Goal: Register for event/course

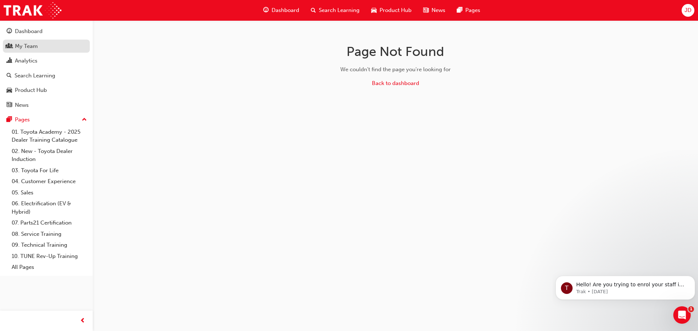
click at [27, 47] on div "My Team" at bounding box center [26, 46] width 23 height 8
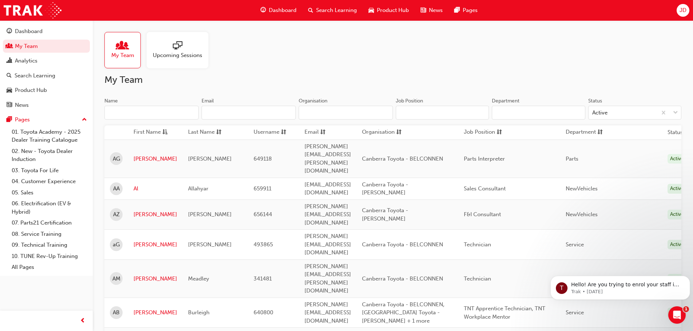
click at [171, 48] on div at bounding box center [177, 46] width 49 height 10
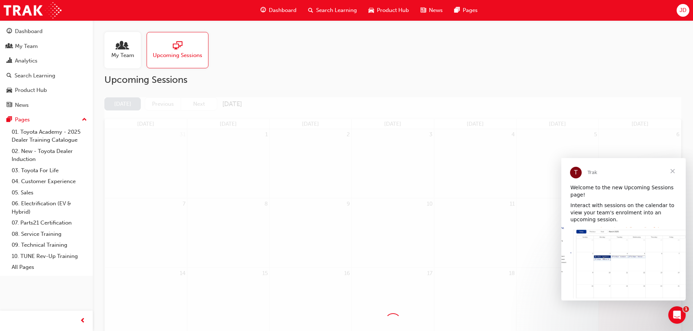
click at [672, 172] on span "Close" at bounding box center [672, 171] width 26 height 26
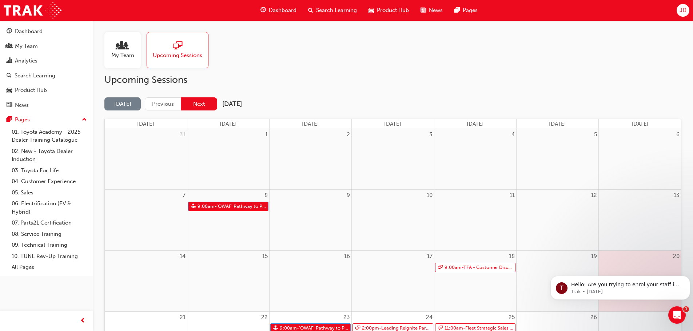
click at [204, 104] on button "Next" at bounding box center [199, 103] width 36 height 13
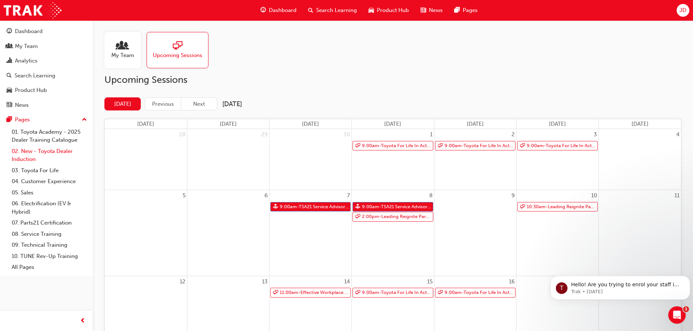
click at [37, 152] on link "02. New - Toyota Dealer Induction" at bounding box center [49, 155] width 81 height 19
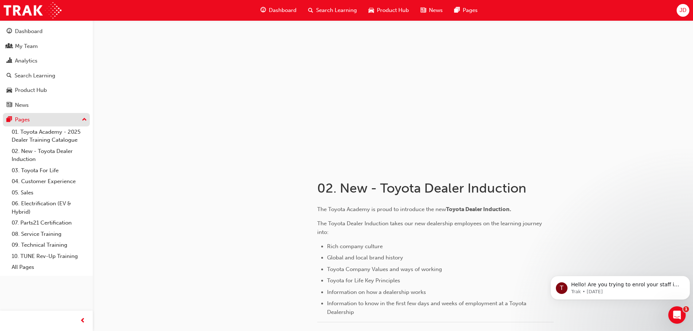
click at [25, 120] on div "Pages" at bounding box center [22, 120] width 15 height 8
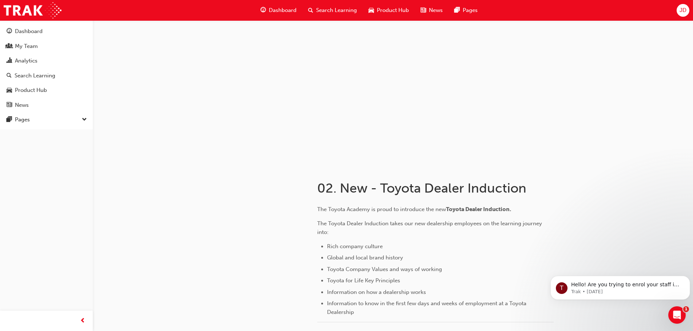
click at [328, 11] on span "Search Learning" at bounding box center [336, 10] width 41 height 8
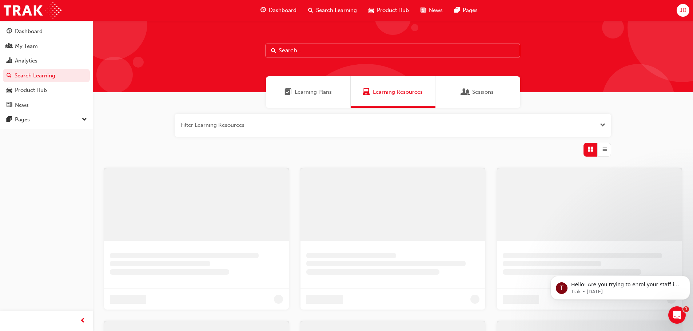
click at [298, 51] on input "text" at bounding box center [393, 51] width 255 height 14
paste input "TFLIAVC"
type input "TFLIAVC"
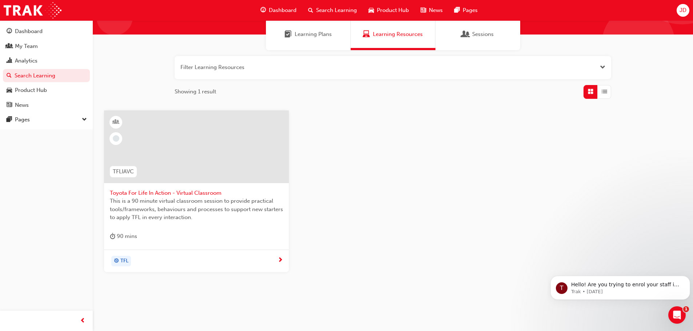
scroll to position [69, 0]
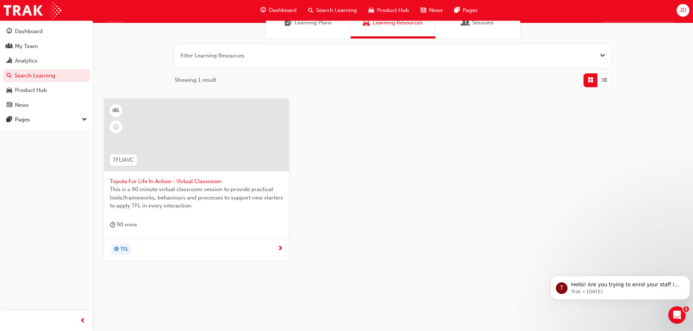
click at [162, 180] on span "Toyota For Life In Action - Virtual Classroom" at bounding box center [196, 182] width 173 height 8
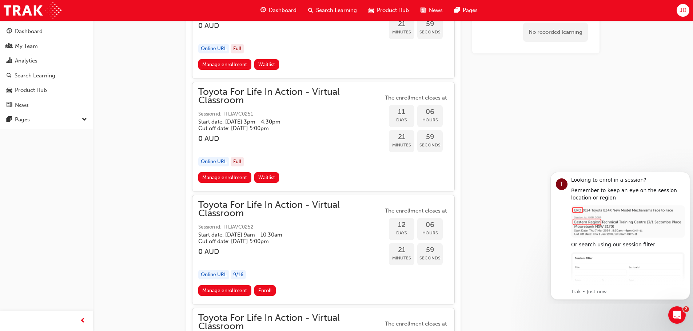
scroll to position [2777, 0]
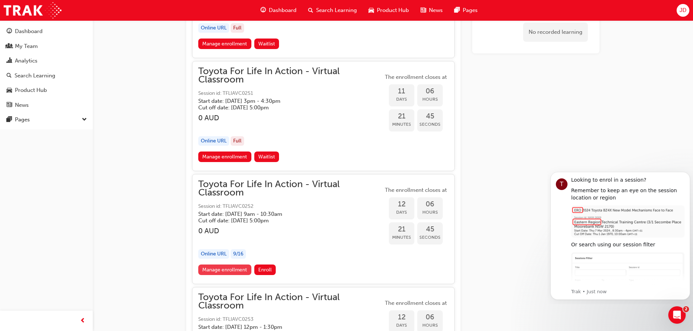
click at [234, 266] on link "Manage enrollment" at bounding box center [224, 270] width 53 height 11
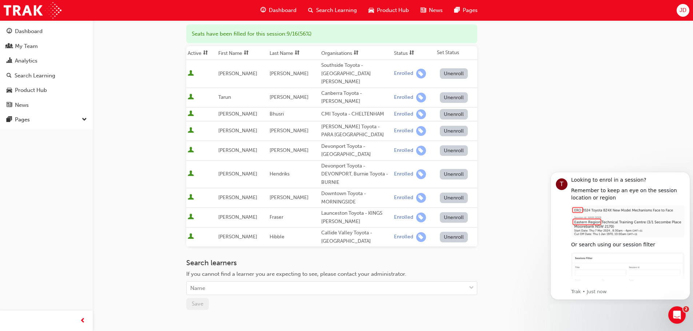
scroll to position [146, 0]
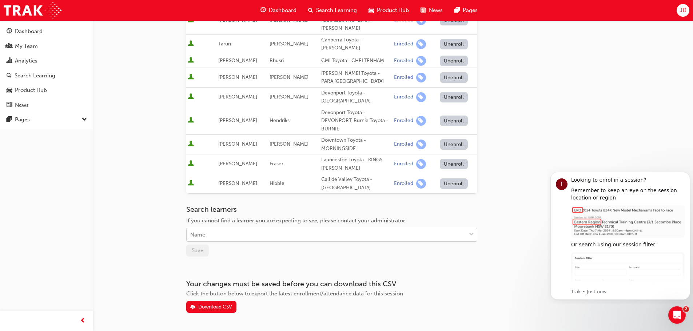
click at [206, 229] on div "Name" at bounding box center [326, 235] width 279 height 13
type input "dave prssad"
click at [226, 229] on div "dave prssad" at bounding box center [326, 235] width 279 height 13
click at [210, 229] on div "Name" at bounding box center [326, 235] width 279 height 13
type input "dave prasad"
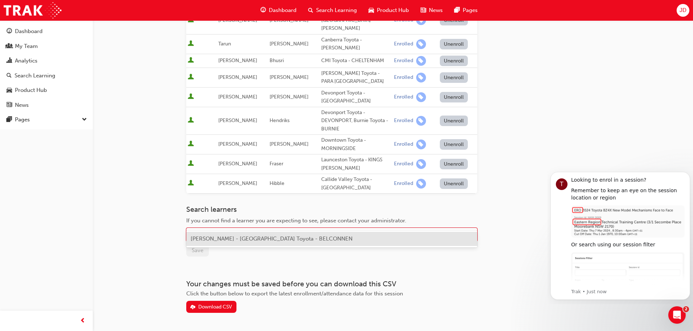
click at [214, 238] on span "Dave Prasad - Canberra Toyota - BELCONNEN" at bounding box center [272, 239] width 162 height 7
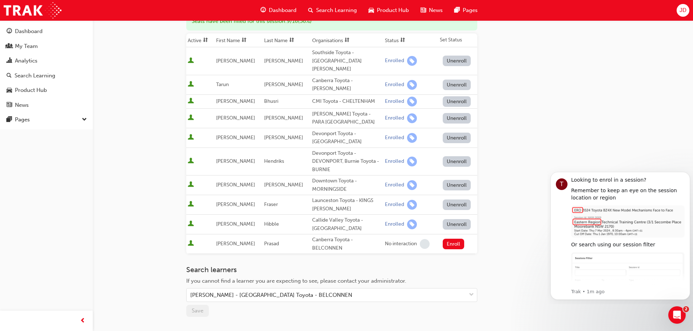
scroll to position [174, 0]
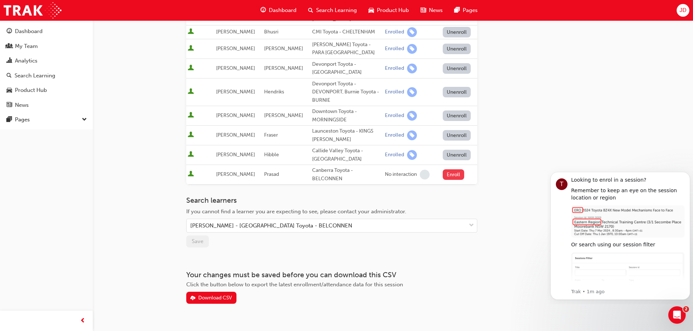
click at [450, 170] on button "Enroll" at bounding box center [454, 175] width 22 height 11
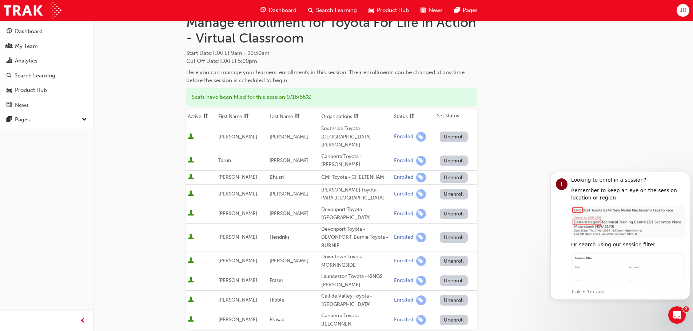
scroll to position [0, 0]
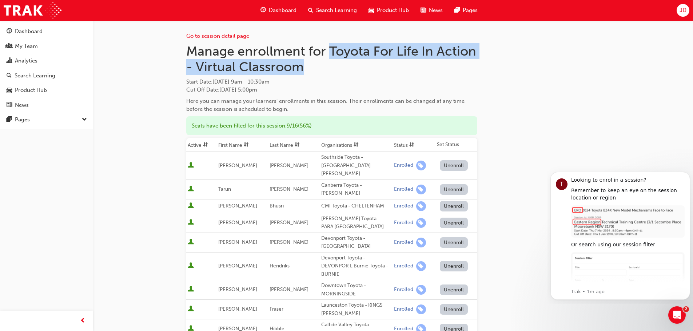
drag, startPoint x: 331, startPoint y: 50, endPoint x: 316, endPoint y: 69, distance: 24.4
click at [316, 69] on h1 "Manage enrollment for Toyota For Life In Action - Virtual Classroom" at bounding box center [331, 59] width 291 height 32
copy h1 "Toyota For Life In Action - Virtual Classroom"
click at [25, 45] on div "My Team" at bounding box center [26, 46] width 23 height 8
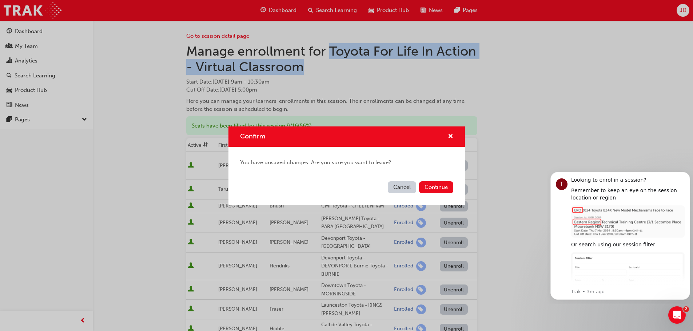
click at [402, 186] on button "Cancel" at bounding box center [402, 188] width 28 height 12
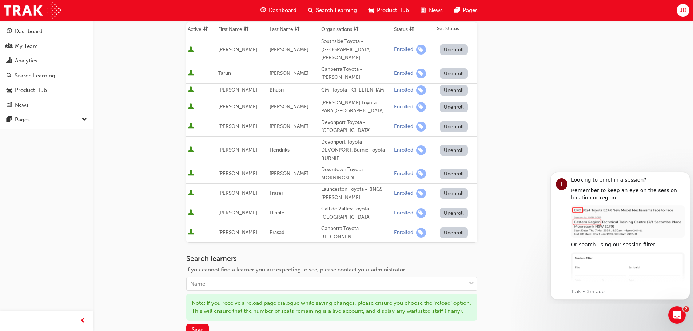
scroll to position [182, 0]
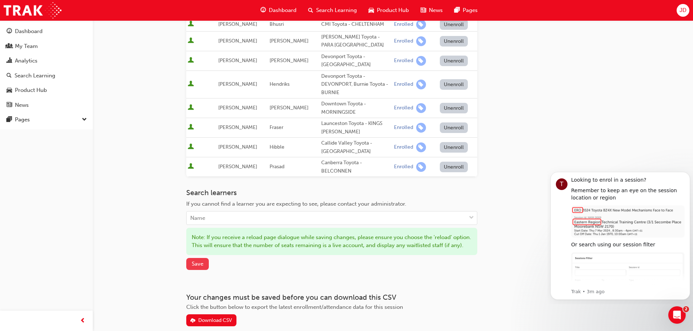
click at [197, 261] on span "Save" at bounding box center [198, 264] width 12 height 7
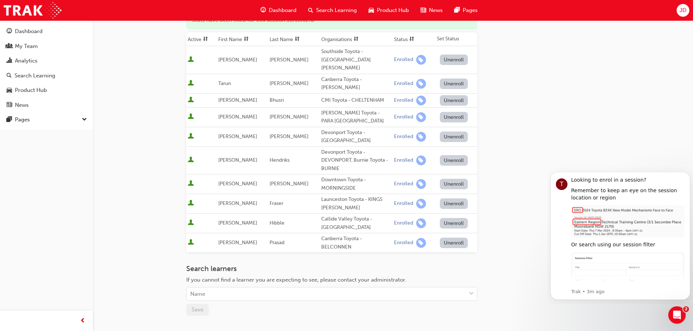
scroll to position [0, 0]
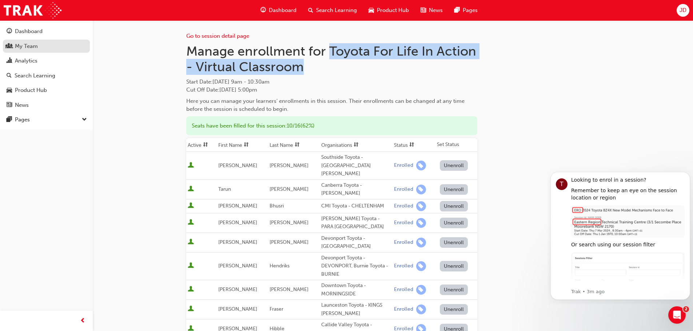
click at [20, 46] on div "My Team" at bounding box center [26, 46] width 23 height 8
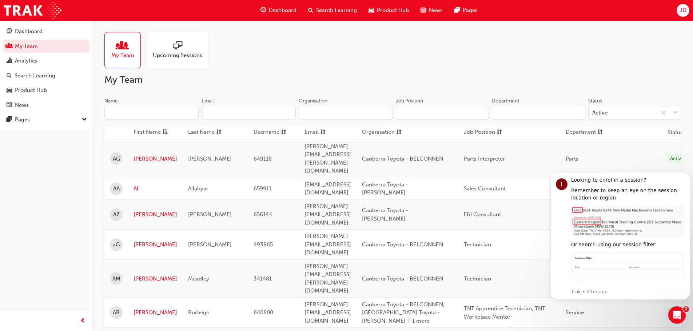
click at [343, 9] on span "Search Learning" at bounding box center [336, 10] width 41 height 8
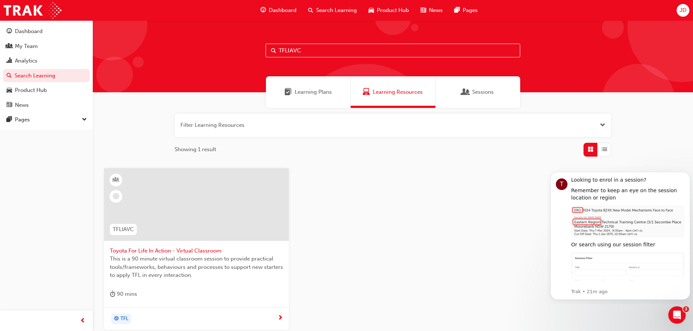
click at [258, 48] on div "TFLIAVC" at bounding box center [393, 56] width 600 height 72
click at [311, 51] on input "TFLIAVC" at bounding box center [393, 51] width 255 height 14
drag, startPoint x: 284, startPoint y: 50, endPoint x: 262, endPoint y: 49, distance: 21.8
click at [262, 49] on div "TFLIAVC" at bounding box center [393, 56] width 600 height 72
paste input "(TFLR2025PT1)"
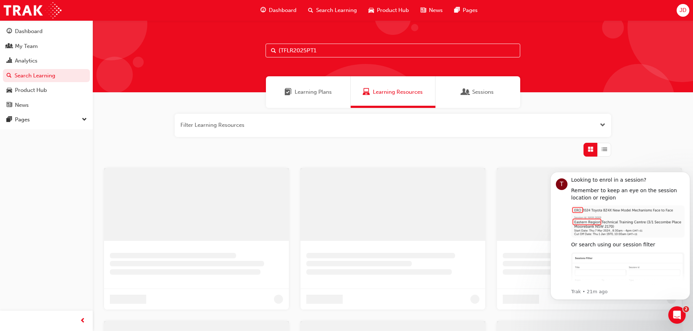
click at [280, 50] on input "(TFLR2025PT1" at bounding box center [393, 51] width 255 height 14
click at [324, 50] on input "TFLR2025PT1" at bounding box center [395, 51] width 255 height 14
type input "TFLR2025PT1"
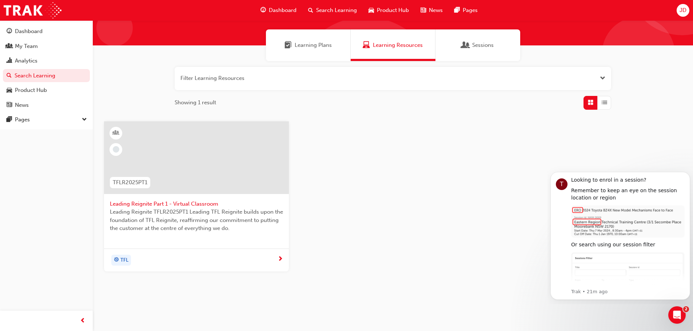
scroll to position [58, 0]
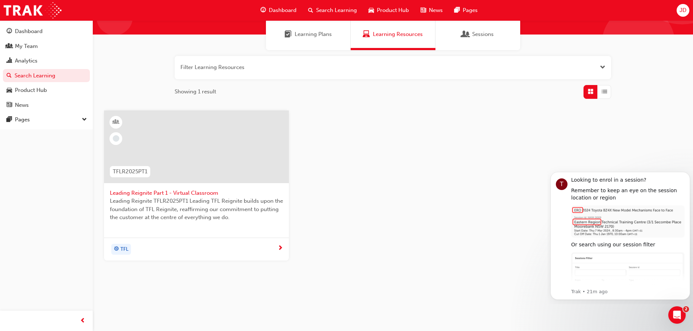
click at [187, 192] on span "Leading Reignite Part 1 - Virtual Classroom" at bounding box center [196, 193] width 173 height 8
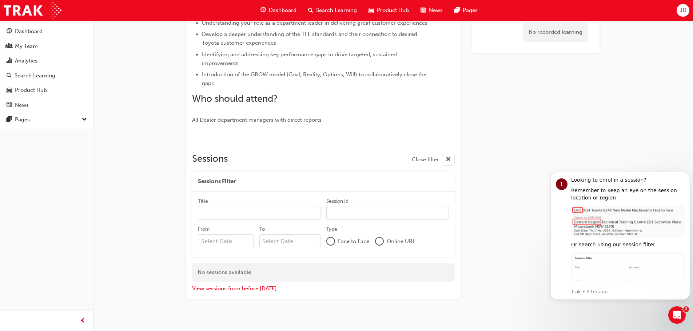
scroll to position [210, 0]
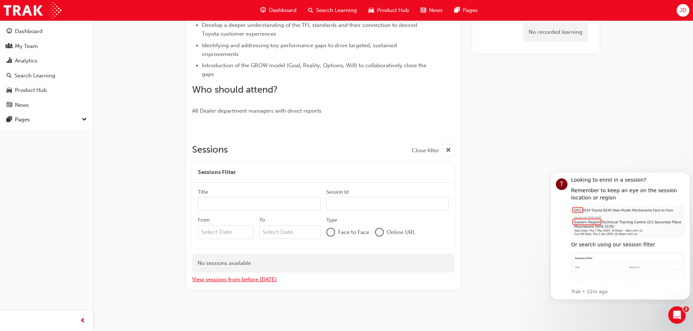
click at [246, 283] on button "View sessions from before today" at bounding box center [234, 280] width 85 height 8
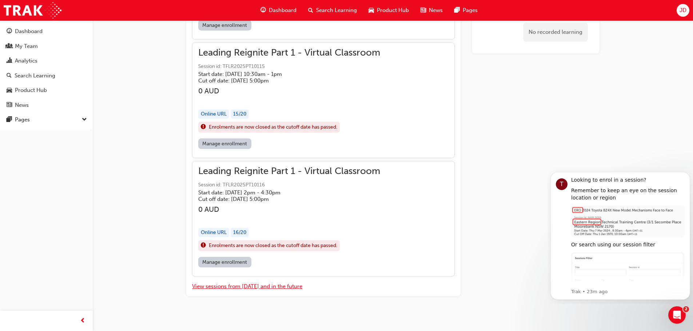
scroll to position [14298, 0]
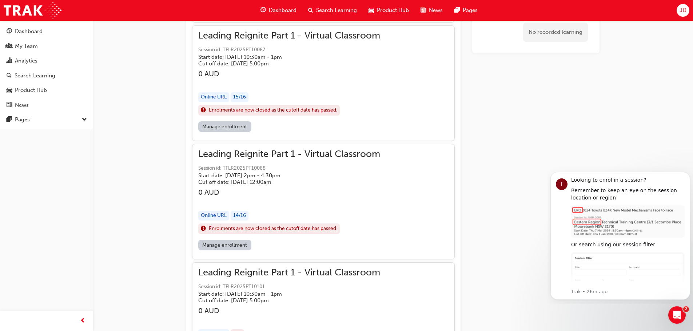
click at [323, 11] on span "Search Learning" at bounding box center [336, 10] width 41 height 8
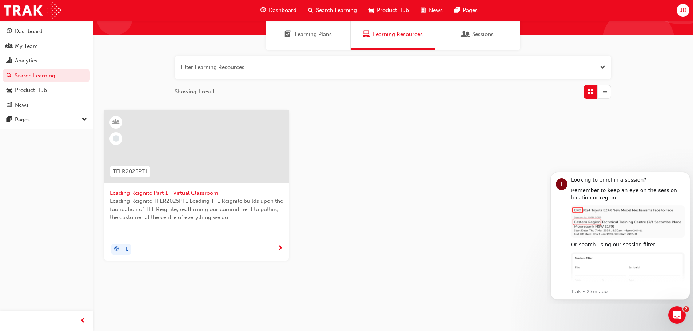
scroll to position [58, 0]
click at [210, 64] on button "button" at bounding box center [393, 67] width 437 height 23
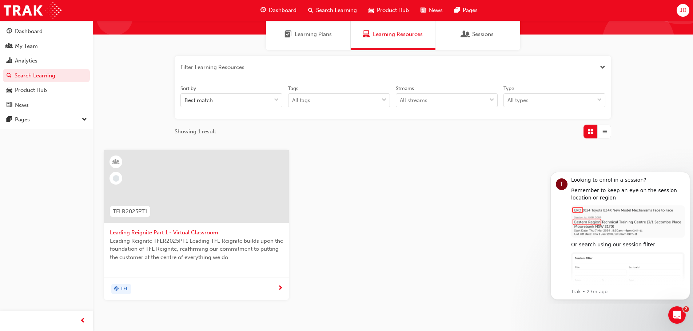
click at [327, 8] on span "Search Learning" at bounding box center [336, 10] width 41 height 8
click at [214, 70] on button "button" at bounding box center [393, 67] width 437 height 23
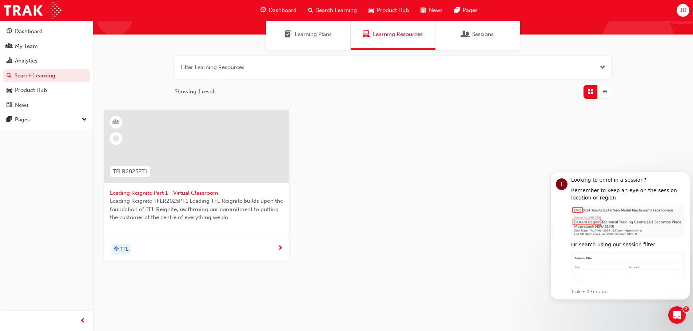
click at [317, 8] on span "Search Learning" at bounding box center [336, 10] width 41 height 8
click at [27, 29] on div "Dashboard" at bounding box center [29, 31] width 28 height 8
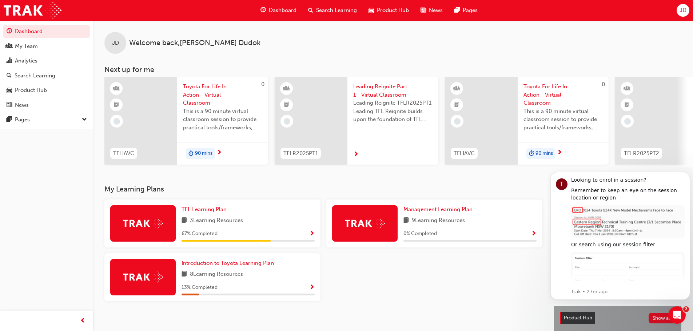
click at [330, 10] on span "Search Learning" at bounding box center [336, 10] width 41 height 8
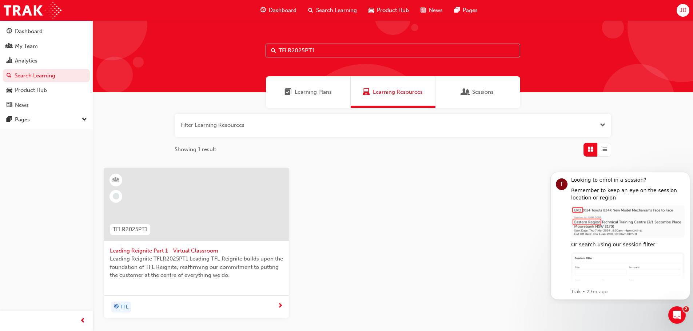
drag, startPoint x: 254, startPoint y: 49, endPoint x: 240, endPoint y: 48, distance: 13.9
click at [244, 50] on div "TFLR2025PT1" at bounding box center [393, 56] width 600 height 72
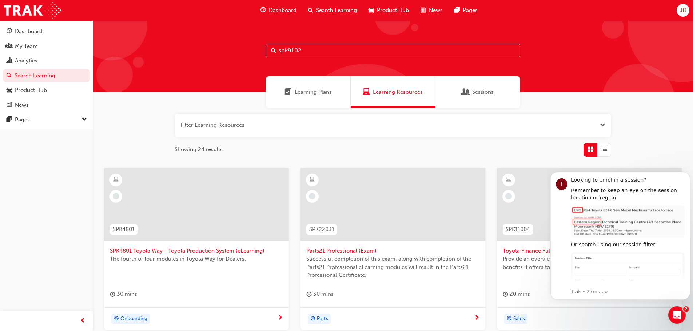
type input "spk9102"
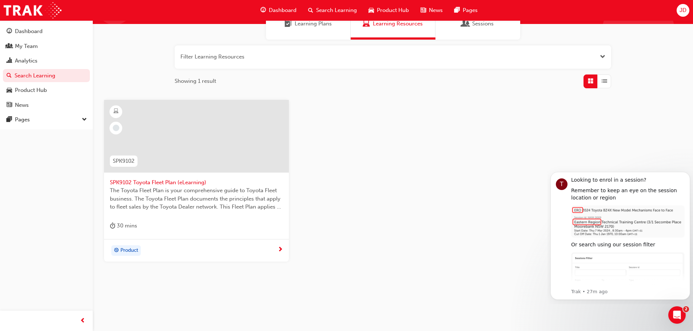
scroll to position [69, 0]
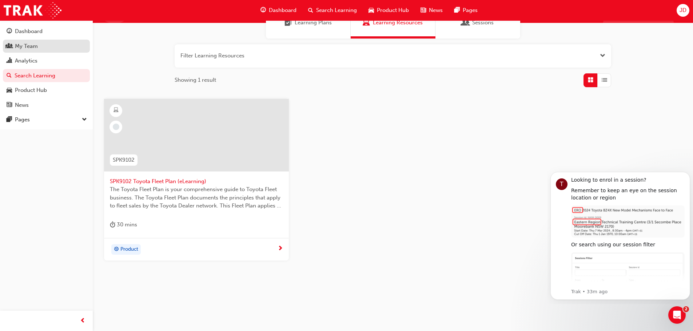
click at [30, 48] on div "My Team" at bounding box center [26, 46] width 23 height 8
